Goal: Task Accomplishment & Management: Manage account settings

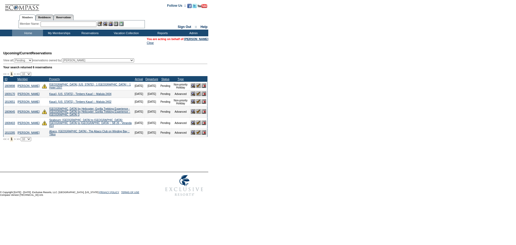
click at [204, 88] on img at bounding box center [204, 85] width 5 height 5
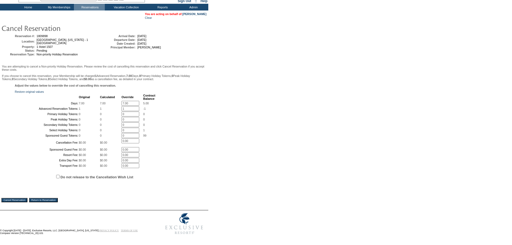
scroll to position [54, 0]
click at [134, 101] on input "7.00" at bounding box center [130, 103] width 18 height 5
type input "0"
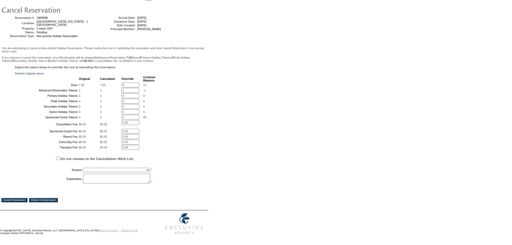
click at [122, 88] on input "1" at bounding box center [130, 90] width 18 height 5
type input "0"
click at [59, 157] on input "Do not release to the Cancellation Wish List" at bounding box center [57, 157] width 3 height 3
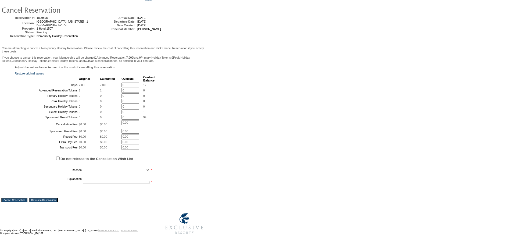
checkbox input "true"
click at [95, 169] on select "Creating Continuous Stay Days Booked After Cancellation Experiential / Hotel / …" at bounding box center [116, 170] width 67 height 4
select select "1026"
click at [83, 168] on select "Creating Continuous Stay Days Booked After Cancellation Experiential / Hotel / …" at bounding box center [116, 170] width 67 height 4
click at [102, 180] on textarea at bounding box center [116, 179] width 67 height 10
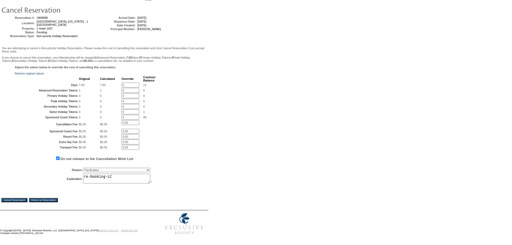
type textarea "re-booking-LC"
click at [19, 200] on input "Cancel Reservation" at bounding box center [14, 200] width 26 height 4
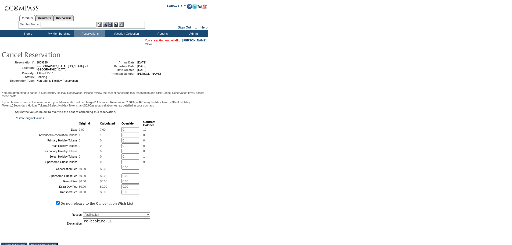
scroll to position [0, 0]
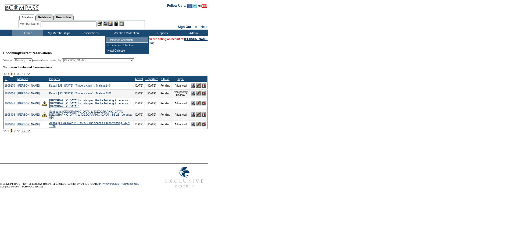
click at [122, 38] on td "Residence Collection" at bounding box center [127, 39] width 42 height 5
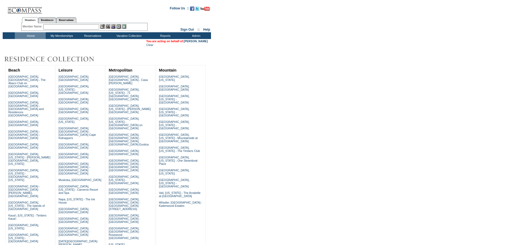
scroll to position [164, 0]
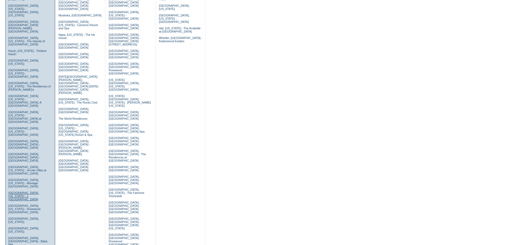
click at [29, 191] on link "[GEOGRAPHIC_DATA], [US_STATE] - 1 [GEOGRAPHIC_DATA]" at bounding box center [23, 196] width 31 height 10
